Goal: Task Accomplishment & Management: Use online tool/utility

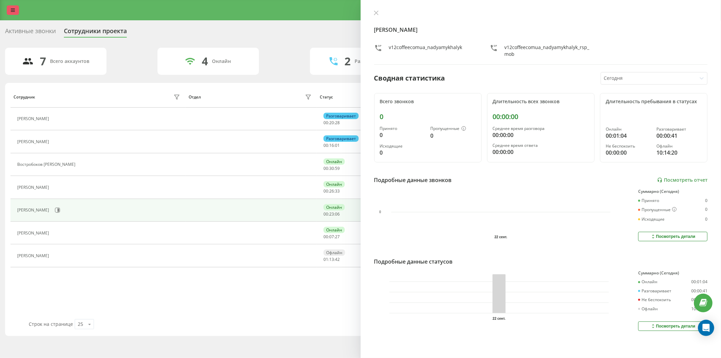
click at [18, 8] on link at bounding box center [13, 9] width 12 height 9
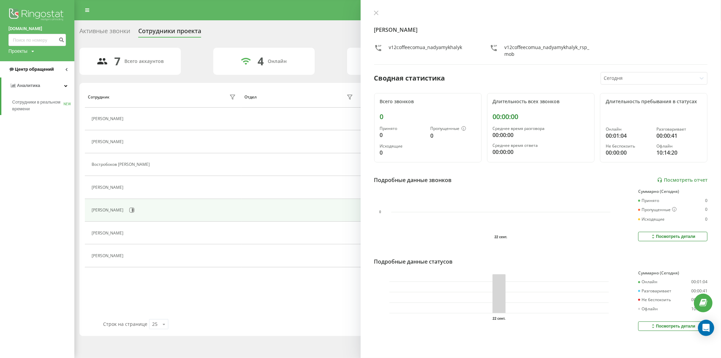
click at [34, 76] on link "Центр обращений" at bounding box center [37, 69] width 74 height 16
click at [29, 110] on span "Отчет о пропущенных необработанных звонках" at bounding box center [41, 114] width 59 height 14
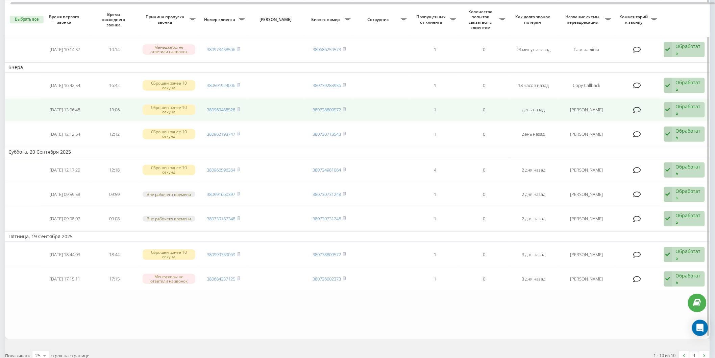
scroll to position [113, 0]
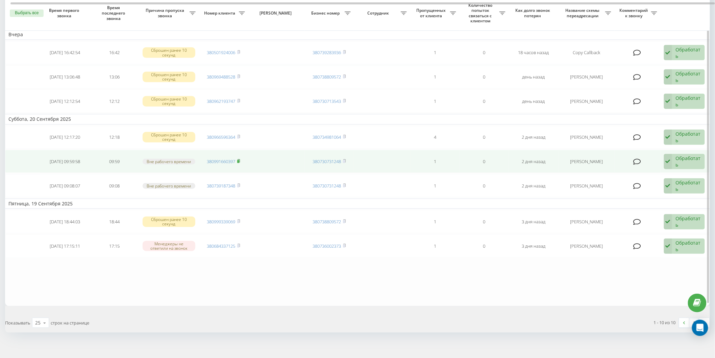
click at [239, 160] on rect at bounding box center [238, 161] width 2 height 3
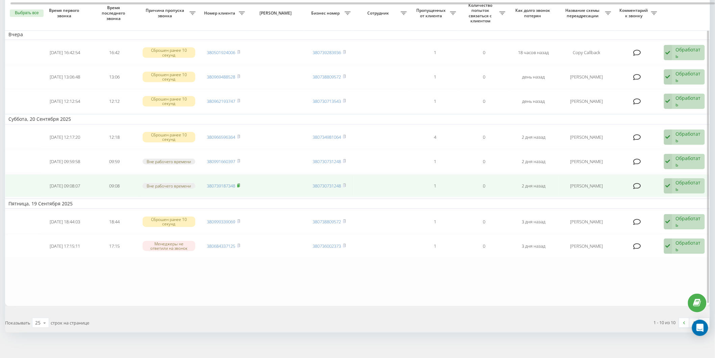
click at [238, 184] on rect at bounding box center [238, 185] width 2 height 3
click at [692, 182] on div "Обработать" at bounding box center [688, 185] width 25 height 13
click at [661, 210] on span "Связался с клиентом с помощью другого канала" at bounding box center [637, 212] width 113 height 6
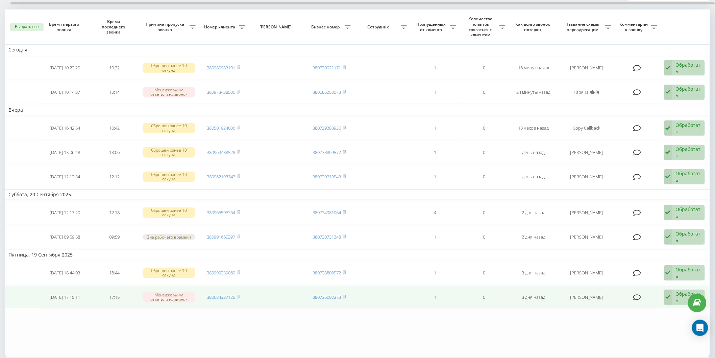
scroll to position [93, 0]
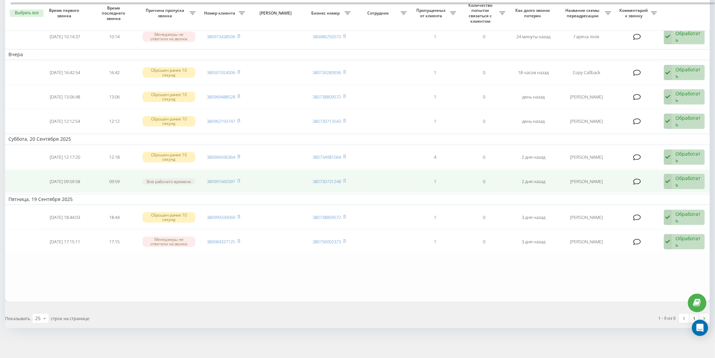
click at [682, 178] on div "Обработать" at bounding box center [688, 181] width 25 height 13
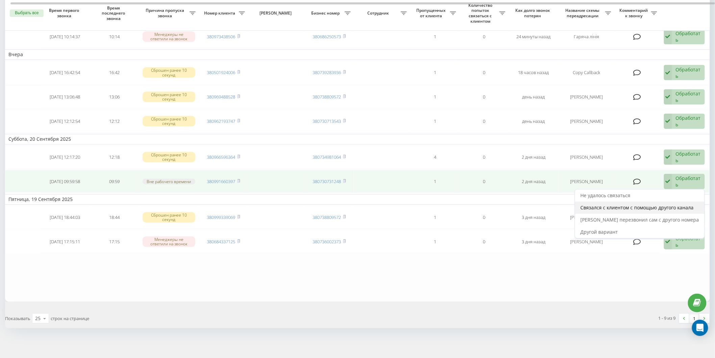
click at [631, 209] on span "Связался с клиентом с помощью другого канала" at bounding box center [637, 207] width 113 height 6
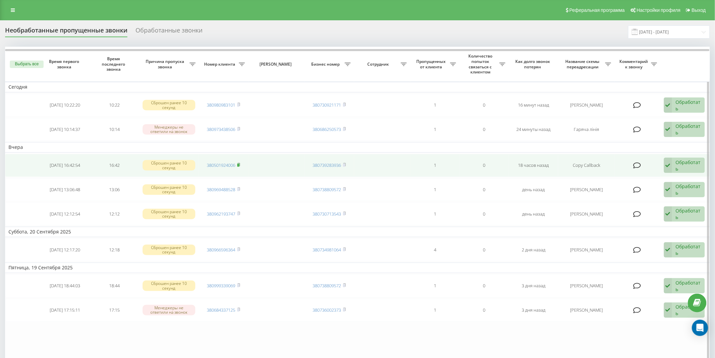
click at [240, 163] on icon at bounding box center [239, 164] width 2 height 3
click at [675, 161] on div "Обработать Не удалось связаться Связался с клиентом с помощью другого канала Кл…" at bounding box center [684, 166] width 41 height 16
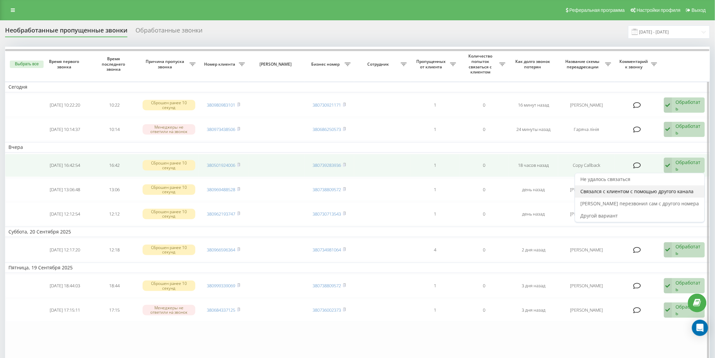
click at [655, 191] on span "Связался с клиентом с помощью другого канала" at bounding box center [637, 191] width 113 height 6
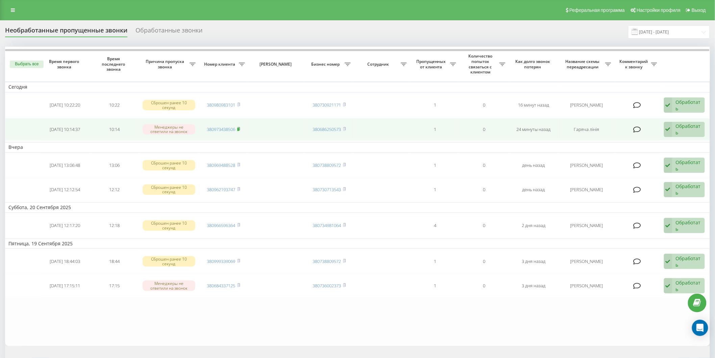
click at [239, 130] on rect at bounding box center [238, 129] width 2 height 3
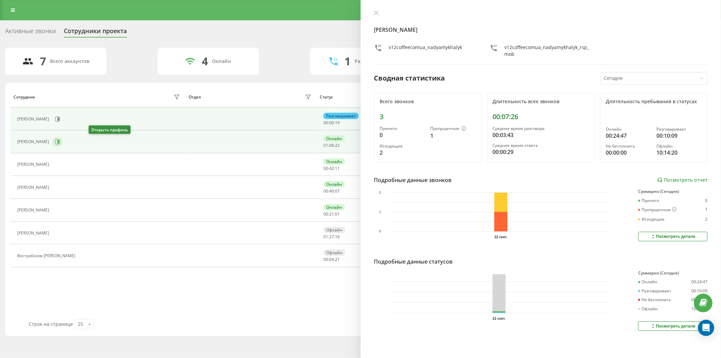
click at [60, 141] on icon at bounding box center [57, 141] width 5 height 5
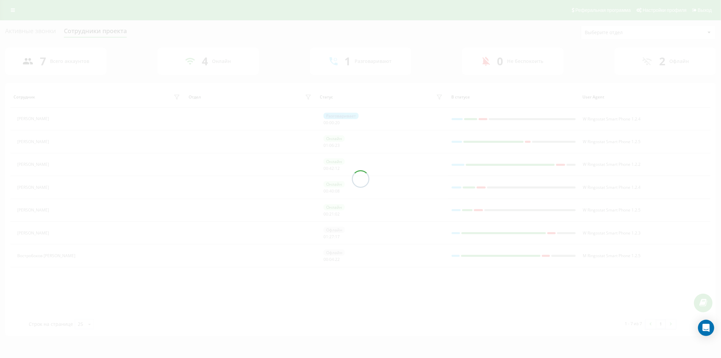
click at [80, 120] on div "Активные звонки Сотрудники проекта Выберите отдел 7 Всего аккаунтов 4 Онлайн 1 …" at bounding box center [360, 180] width 711 height 310
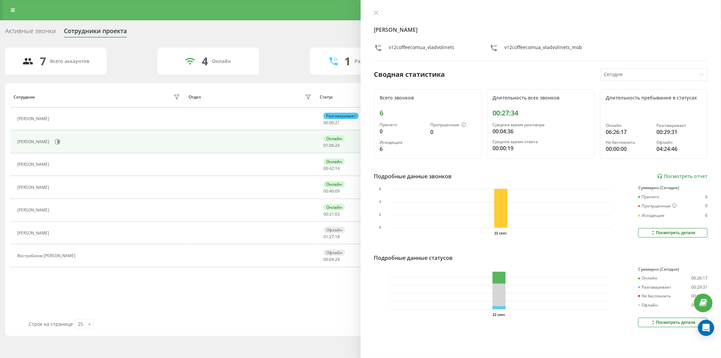
click at [80, 120] on div "[PERSON_NAME]" at bounding box center [99, 118] width 165 height 9
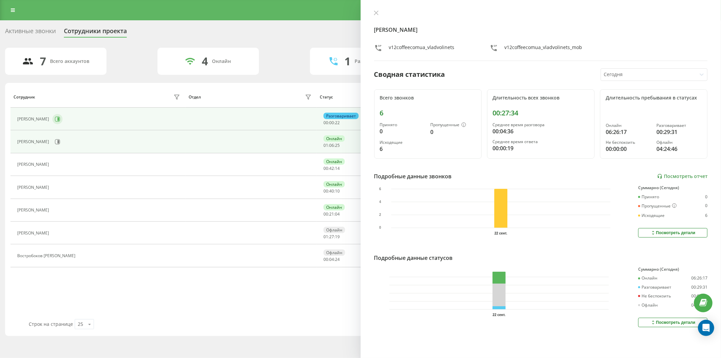
click at [63, 120] on button at bounding box center [57, 119] width 10 height 10
